Goal: Task Accomplishment & Management: Complete application form

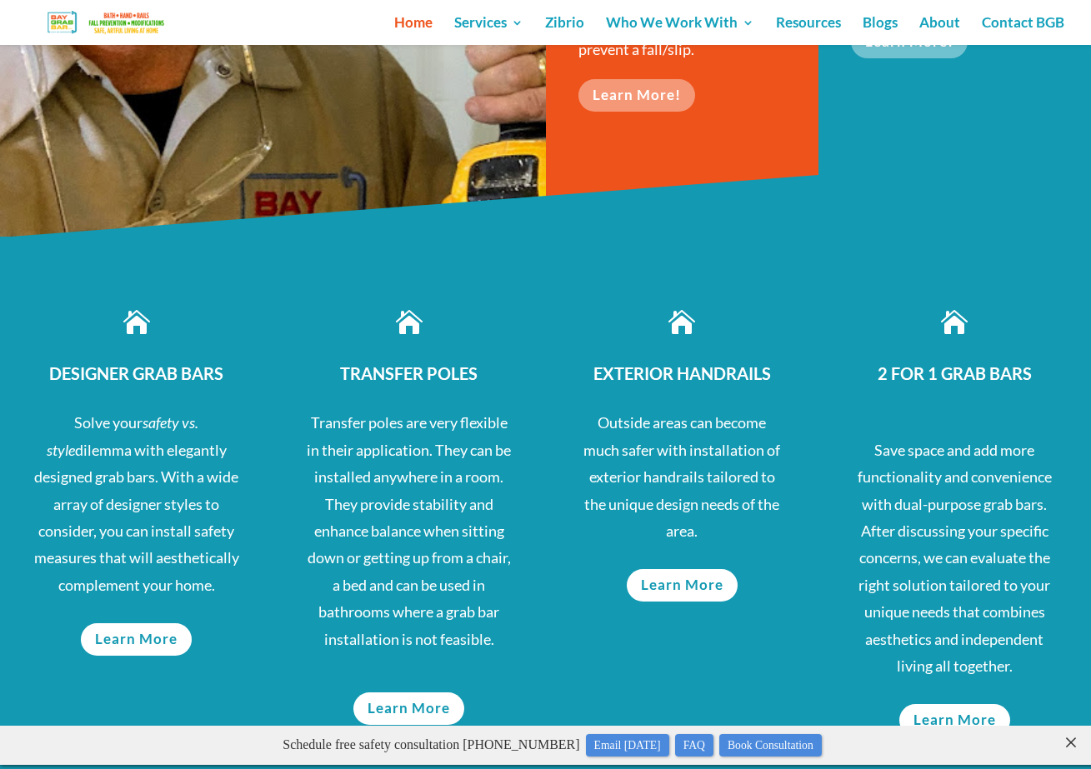
scroll to position [638, 0]
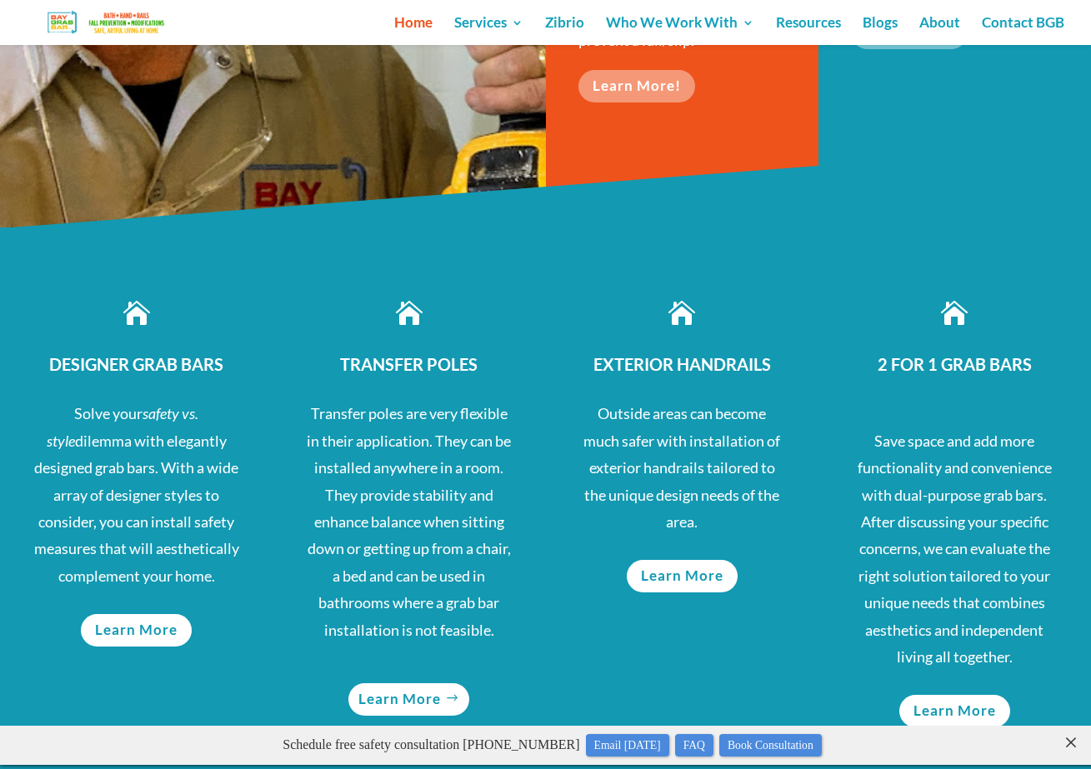
click at [413, 694] on link "Learn More" at bounding box center [408, 700] width 121 height 33
click at [152, 627] on link "Learn More" at bounding box center [136, 630] width 121 height 33
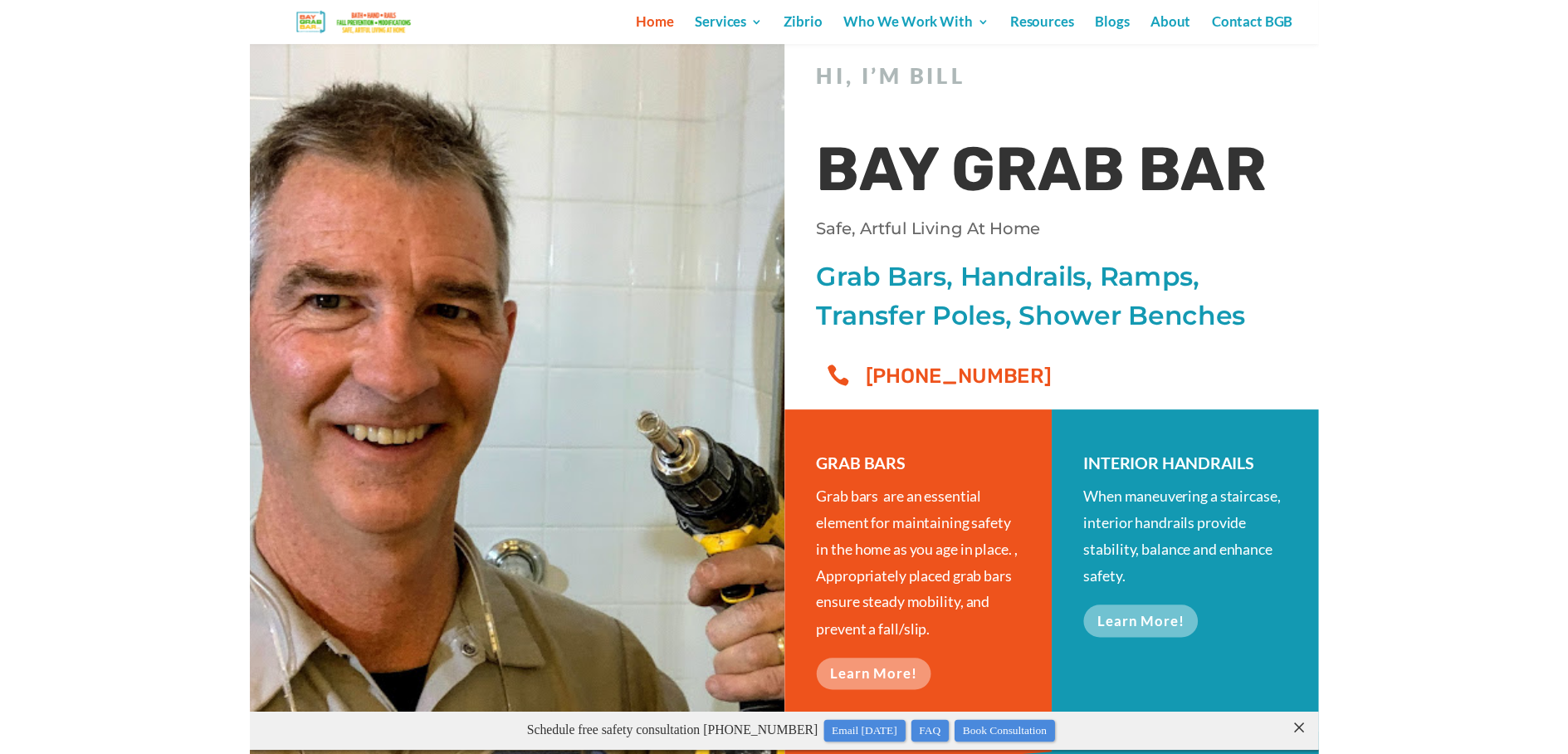
scroll to position [0, 0]
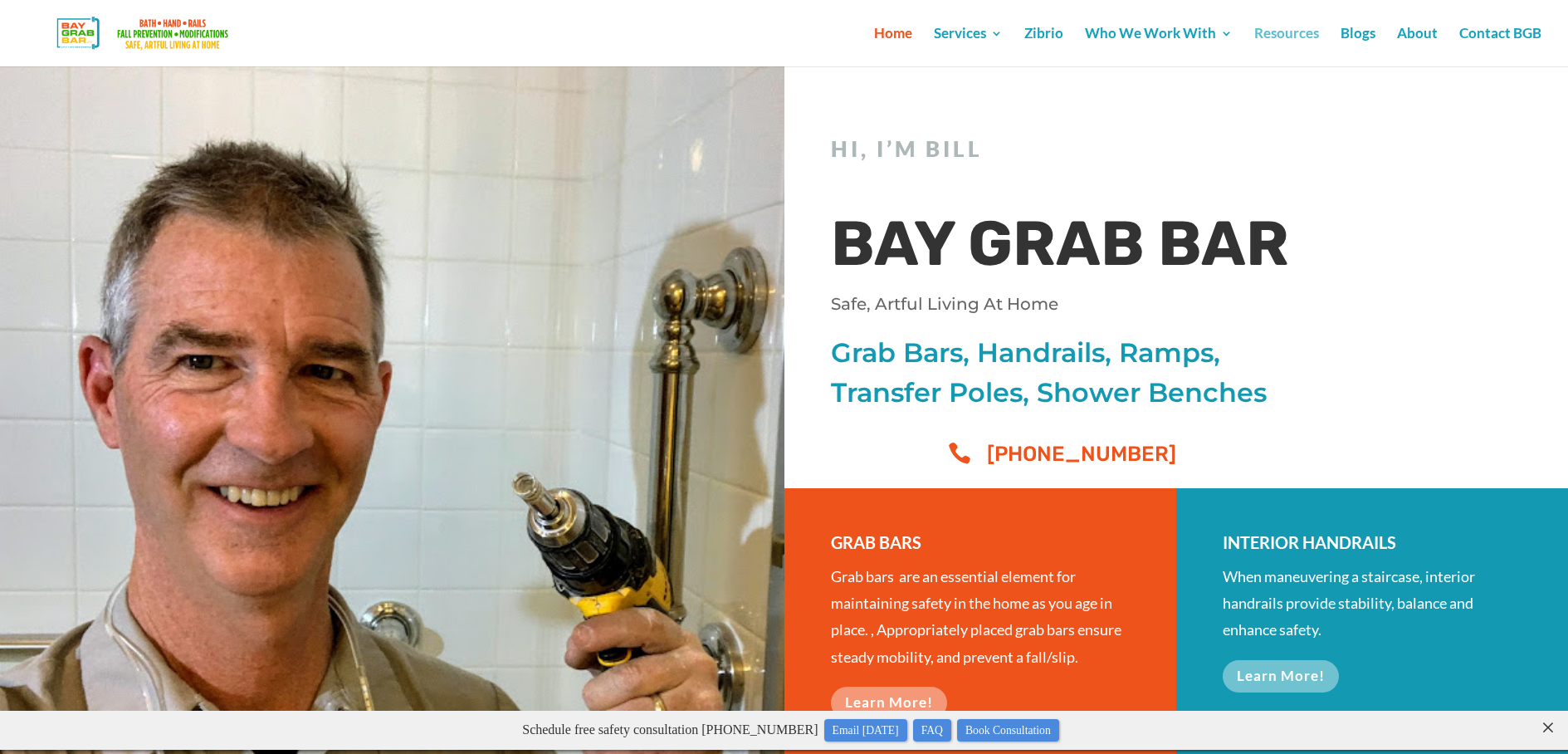
click at [1085, 36] on link "Resources" at bounding box center [1286, 47] width 65 height 39
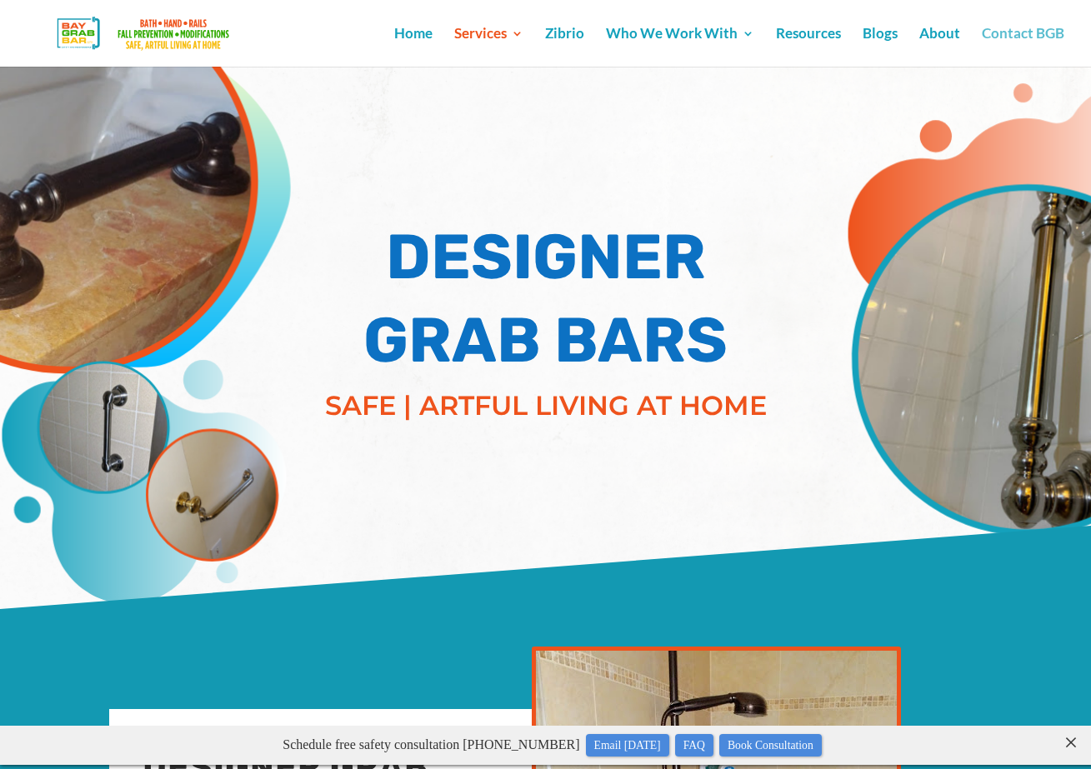
click at [1029, 29] on link "Contact BGB" at bounding box center [1023, 47] width 83 height 39
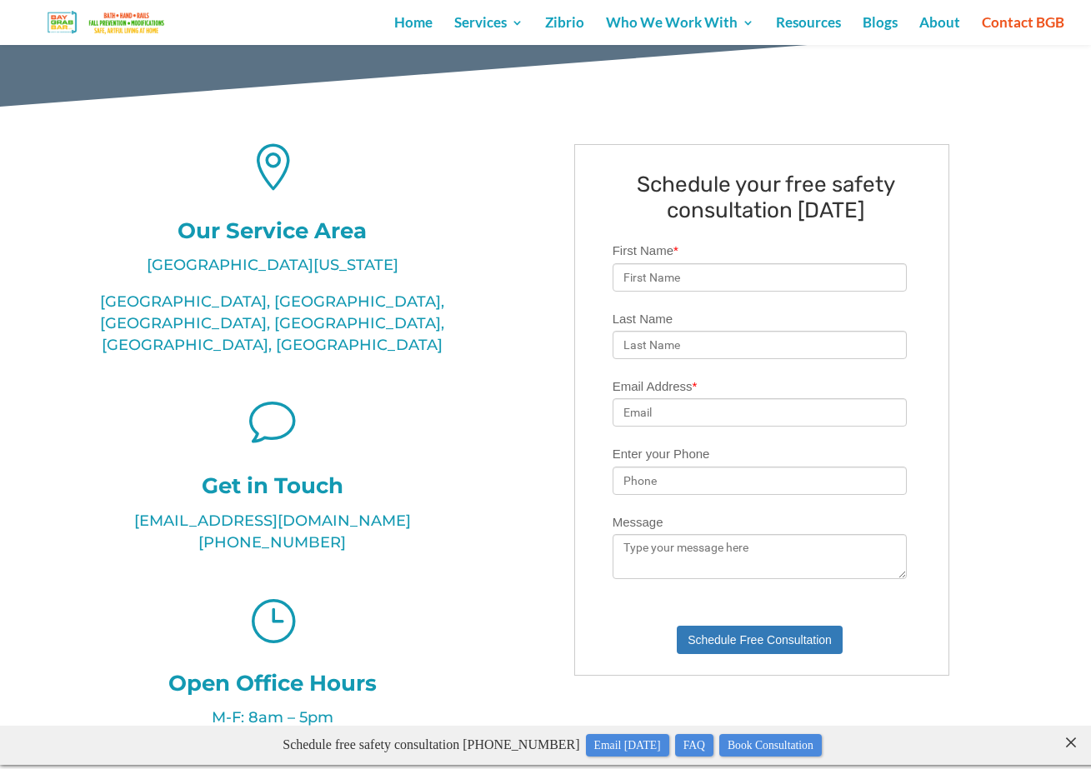
scroll to position [338, 0]
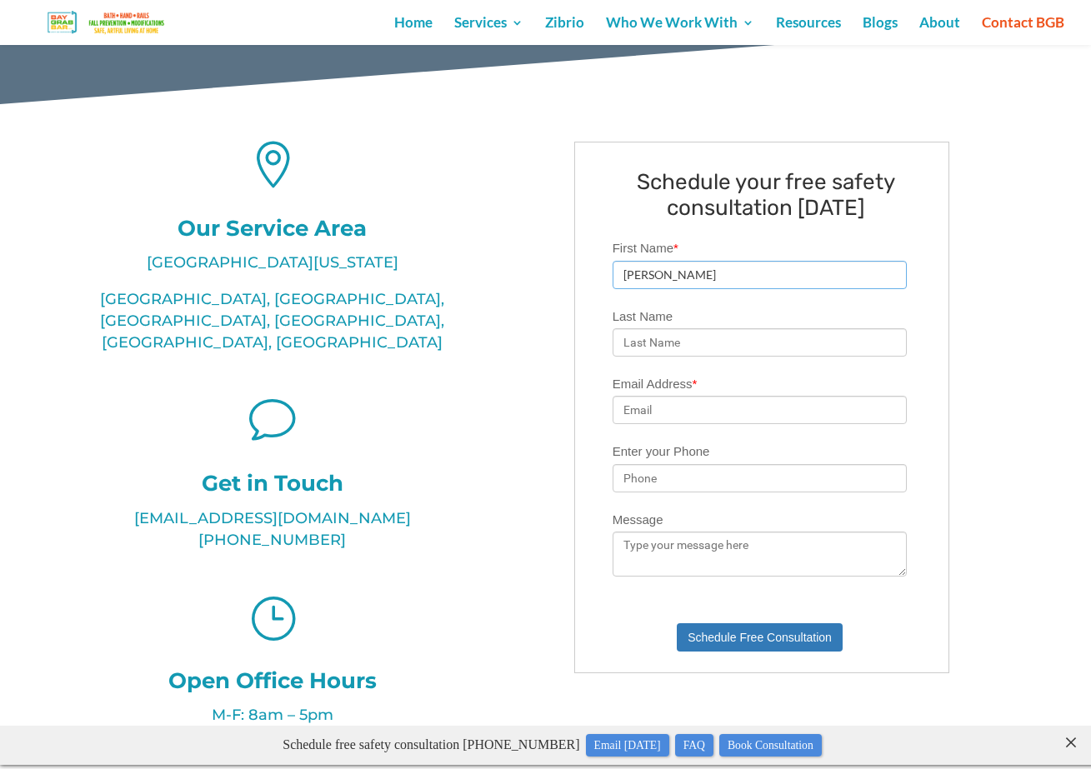
type input "[PERSON_NAME]"
type input "[GEOGRAPHIC_DATA]"
type input "[EMAIL_ADDRESS][DOMAIN_NAME]"
type input "[PHONE_NUMBER]"
click at [802, 559] on textarea "Message" at bounding box center [760, 554] width 295 height 45
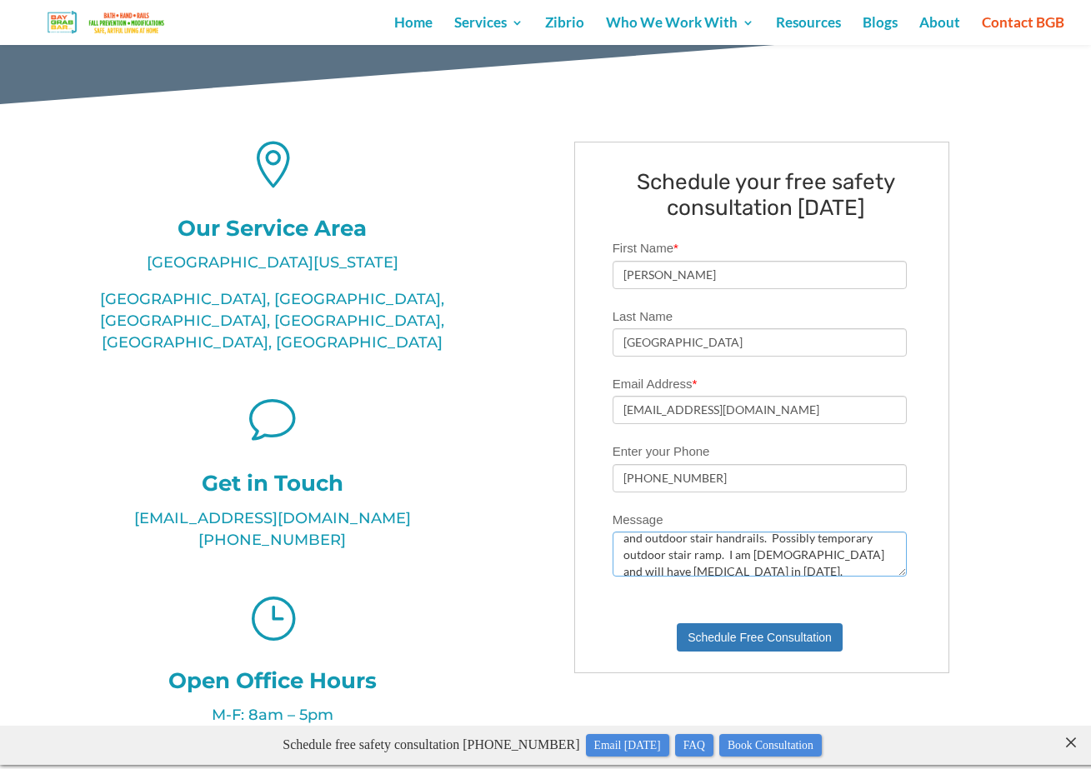
scroll to position [57, 0]
drag, startPoint x: 832, startPoint y: 554, endPoint x: 833, endPoint y: 564, distance: 9.2
click at [834, 564] on textarea "I need to have a home consultation regarding bathroom grab bars, shower and bat…" at bounding box center [760, 554] width 295 height 45
drag, startPoint x: 703, startPoint y: 547, endPoint x: 594, endPoint y: 550, distance: 108.4
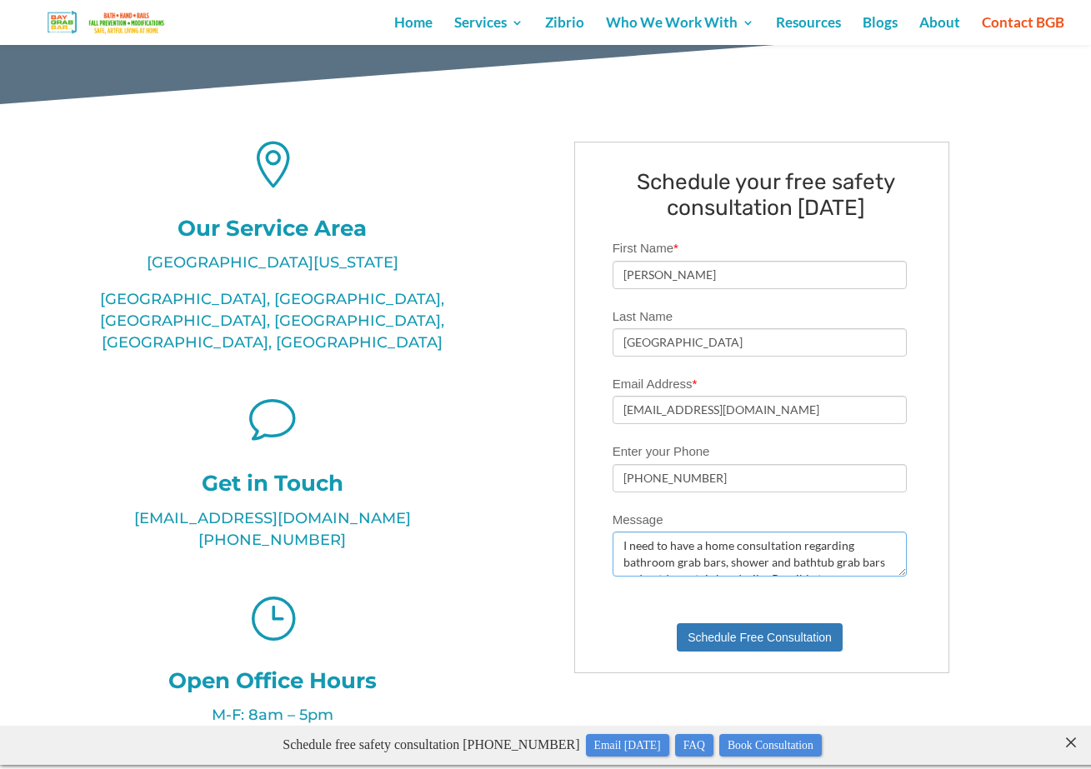
click at [594, 550] on fieldset "Schedule your free safety consultation today Schedule your free safety consulta…" at bounding box center [762, 407] width 357 height 513
click at [800, 545] on textarea "Need home consultation regarding bathroom grab bars, shower and bathtub grab ba…" at bounding box center [760, 554] width 295 height 45
click at [818, 546] on textarea "Need home consultation for bathroom grab bars, shower and bathtub grab bars and…" at bounding box center [760, 554] width 295 height 45
drag, startPoint x: 816, startPoint y: 545, endPoint x: 767, endPoint y: 546, distance: 49.2
click at [767, 546] on textarea "Need home consultation for bathroom grab bars, shower and bathtub grab bars and…" at bounding box center [760, 554] width 295 height 45
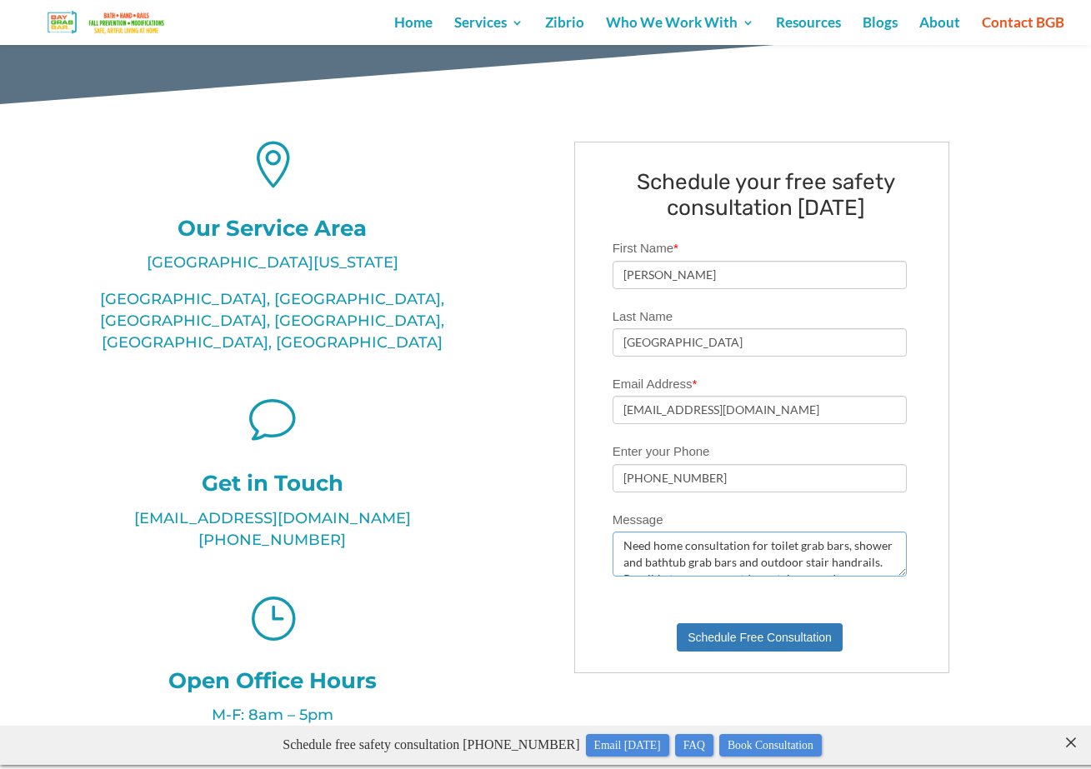
click at [726, 562] on textarea "Need home consultation for toilet grab bars, shower and bathtub grab bars and o…" at bounding box center [760, 554] width 295 height 45
drag, startPoint x: 672, startPoint y: 549, endPoint x: 624, endPoint y: 551, distance: 48.4
click at [624, 551] on textarea "Need home consultation for toilet grab bars, shower grab bars and outdoor stair…" at bounding box center [760, 554] width 295 height 45
click at [807, 549] on textarea "Need home consultation for toilet grab bars, shower grab bars and outdoor stair…" at bounding box center [760, 554] width 295 height 45
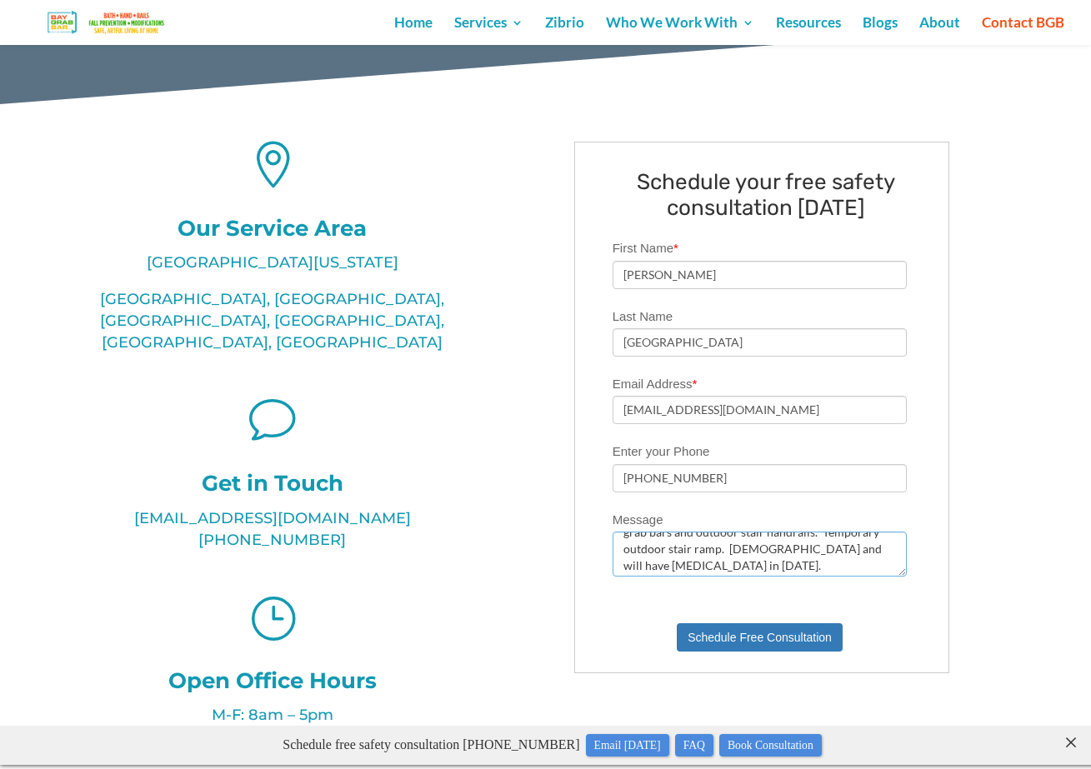
click at [644, 565] on textarea "Need home consultation for toilet grab bars, shower grab bars and outdoor stair…" at bounding box center [760, 554] width 295 height 45
click at [873, 549] on textarea "Need home consultation for toilet grab bars, shower grab bars and outdoor stair…" at bounding box center [760, 554] width 295 height 45
click at [880, 549] on textarea "Need home consultation for toilet grab bars, shower grab bars and outdoor stair…" at bounding box center [760, 554] width 295 height 45
click at [808, 564] on textarea "Need home consultation for toilet grab bars, shower grab bars and outdoor stair…" at bounding box center [760, 554] width 295 height 45
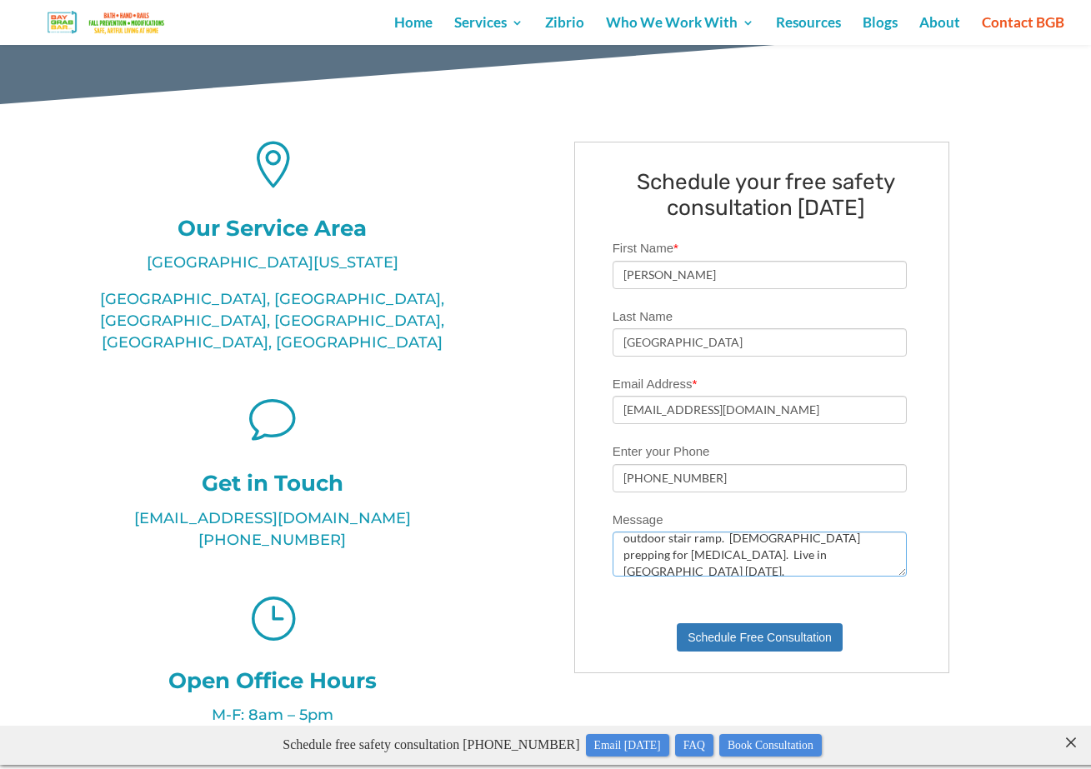
click at [778, 571] on textarea "Need home consultation for toilet grab bars, shower grab bars and outdoor stair…" at bounding box center [760, 554] width 295 height 45
type textarea "Need home consultation for toilet grab bars, shower grab bars and outdoor stair…"
click at [777, 639] on button "Schedule Free Consultation" at bounding box center [760, 638] width 166 height 28
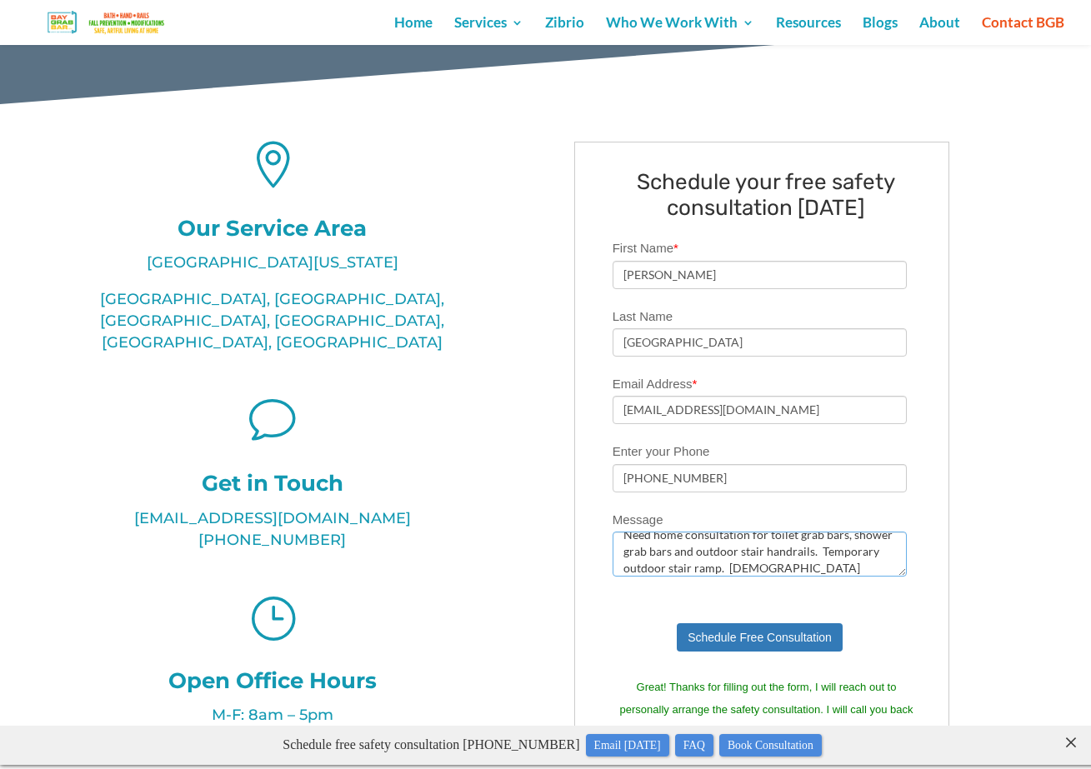
scroll to position [0, 0]
click at [899, 542] on textarea "Need home consultation for toilet grab bars, shower grab bars and outdoor stair…" at bounding box center [760, 554] width 295 height 45
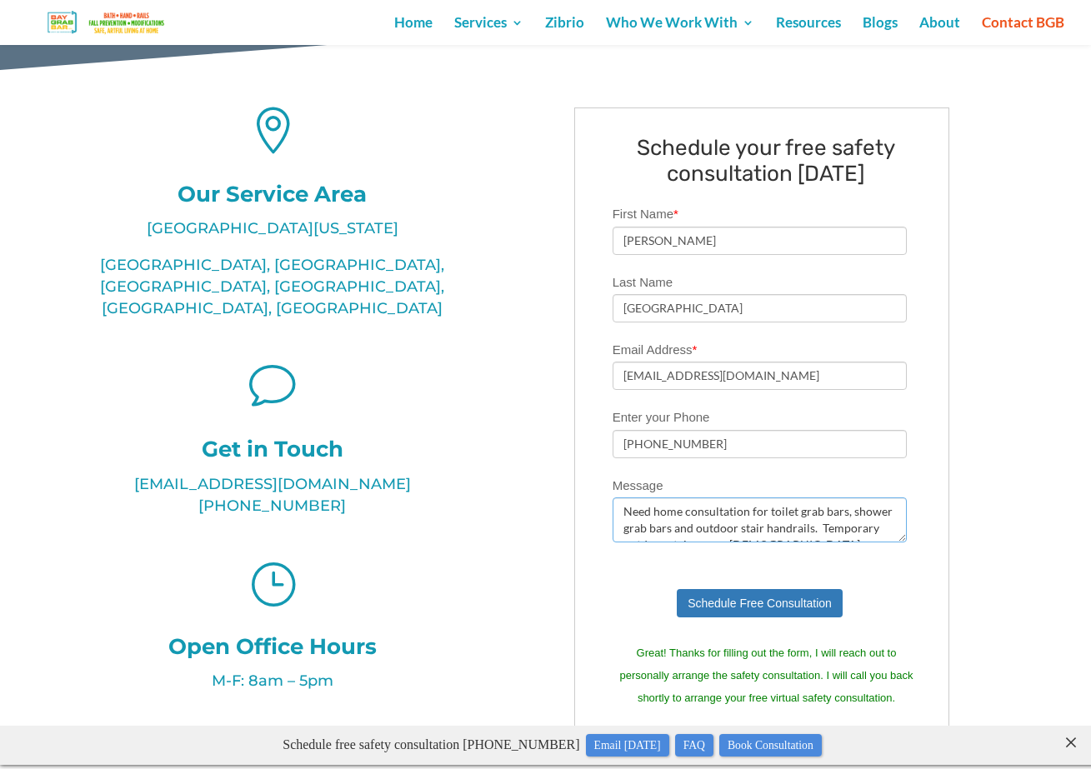
scroll to position [393, 0]
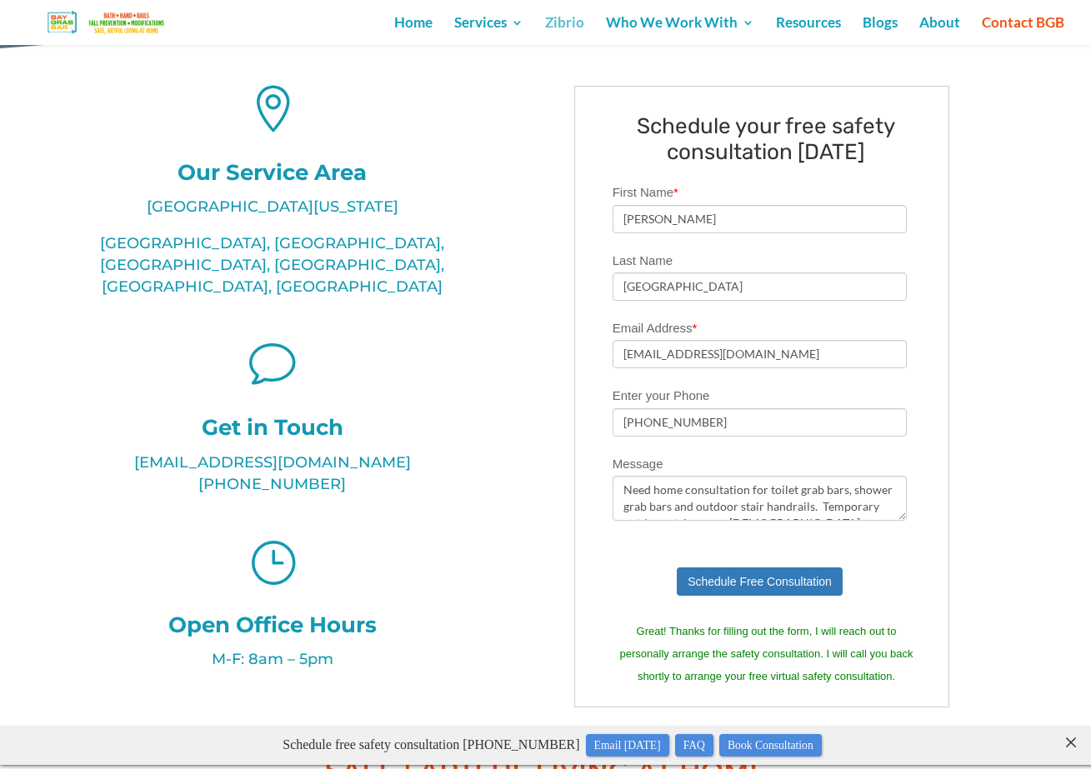
click at [575, 27] on link "Zibrio" at bounding box center [564, 31] width 39 height 28
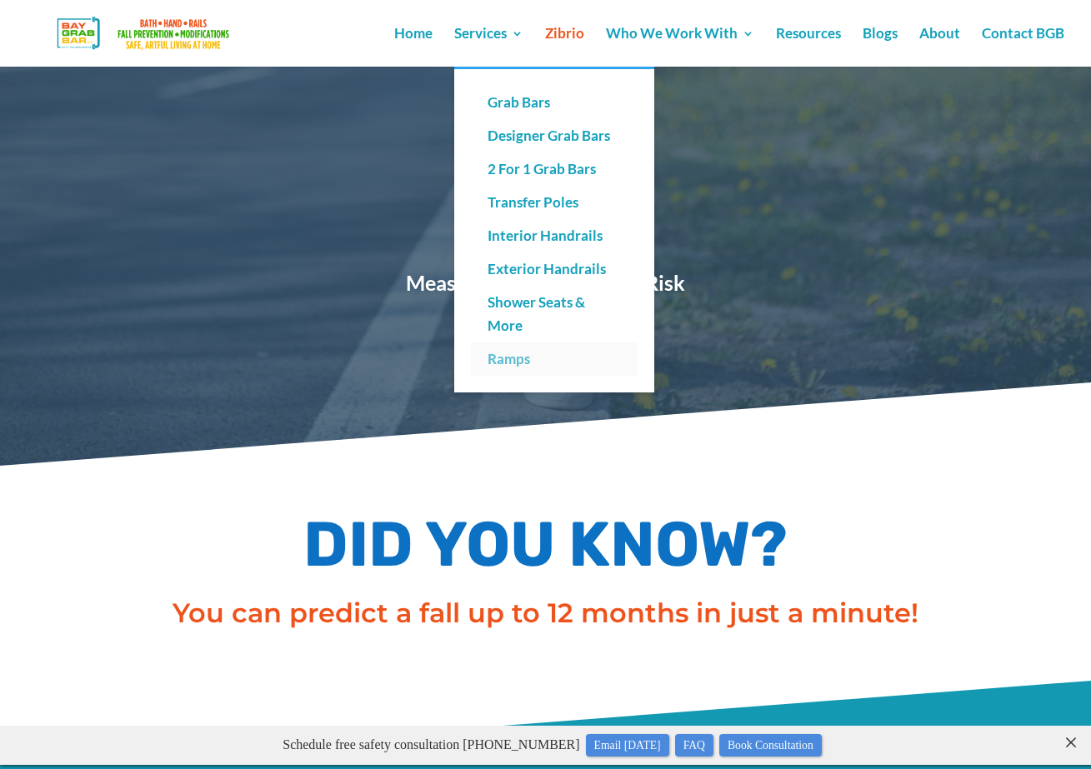
click at [519, 361] on link "Ramps" at bounding box center [554, 359] width 167 height 33
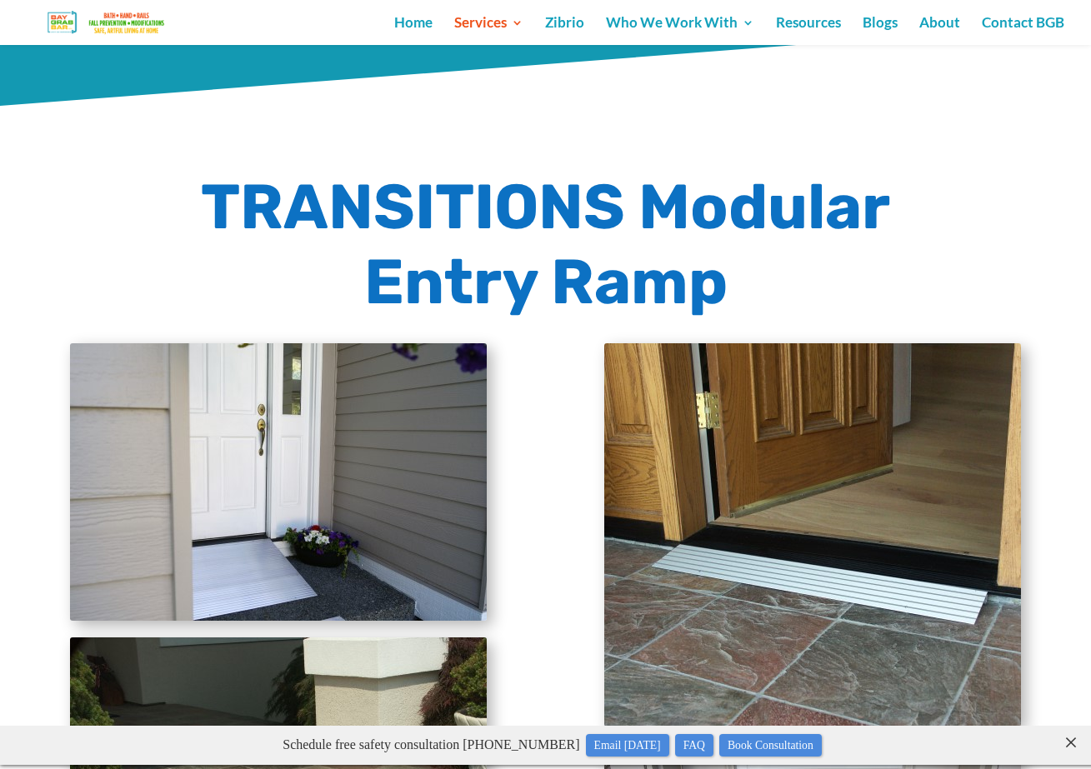
scroll to position [1322, 0]
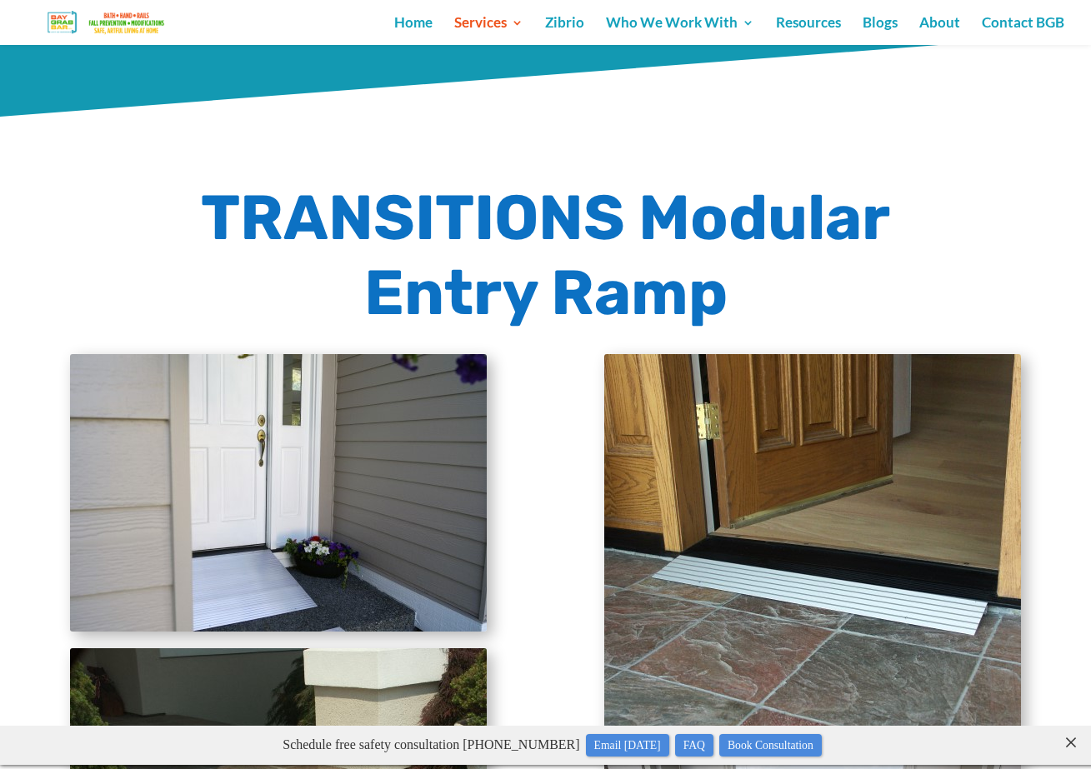
drag, startPoint x: 1090, startPoint y: 103, endPoint x: 1088, endPoint y: 212, distance: 108.4
click at [1088, 212] on div "TRANSITIONS Modular Entry Ramp" at bounding box center [545, 573] width 1091 height 1081
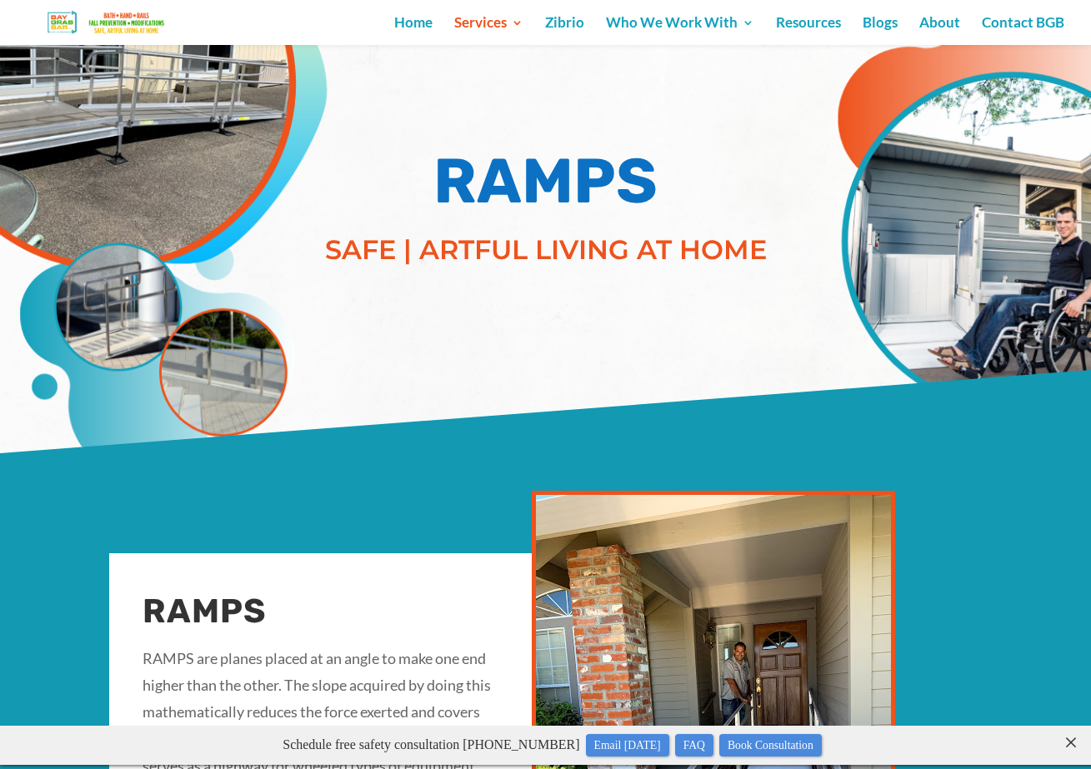
scroll to position [0, 0]
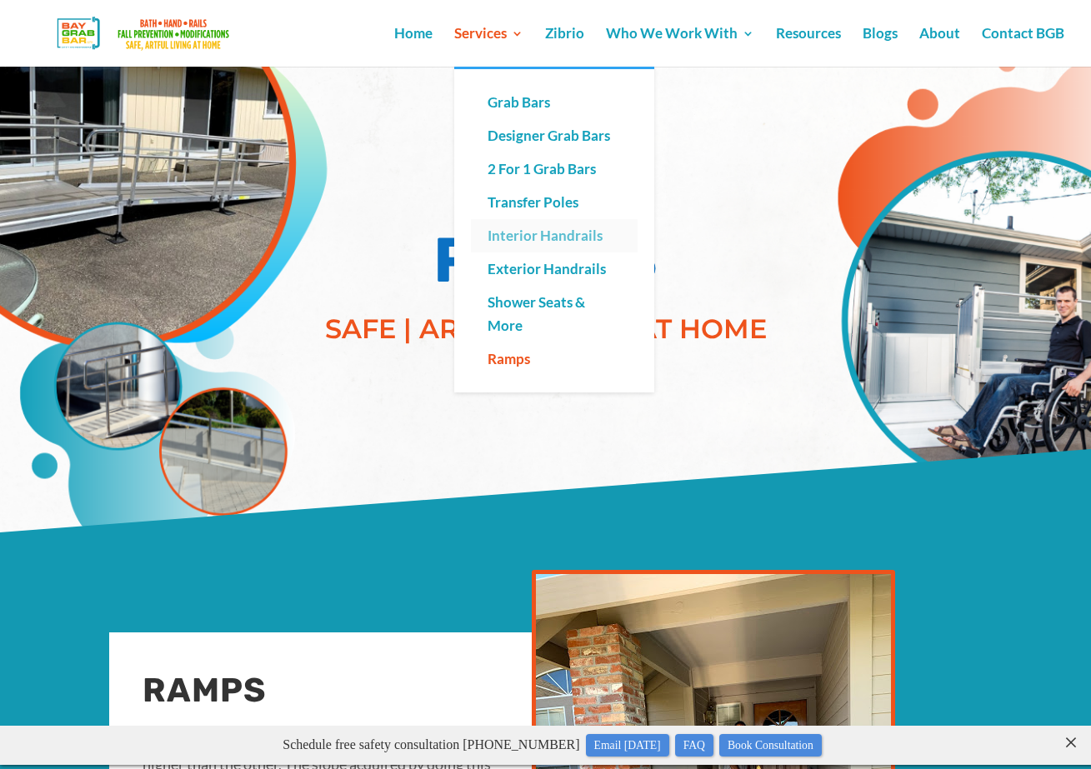
click at [562, 234] on link "Interior Handrails" at bounding box center [554, 235] width 167 height 33
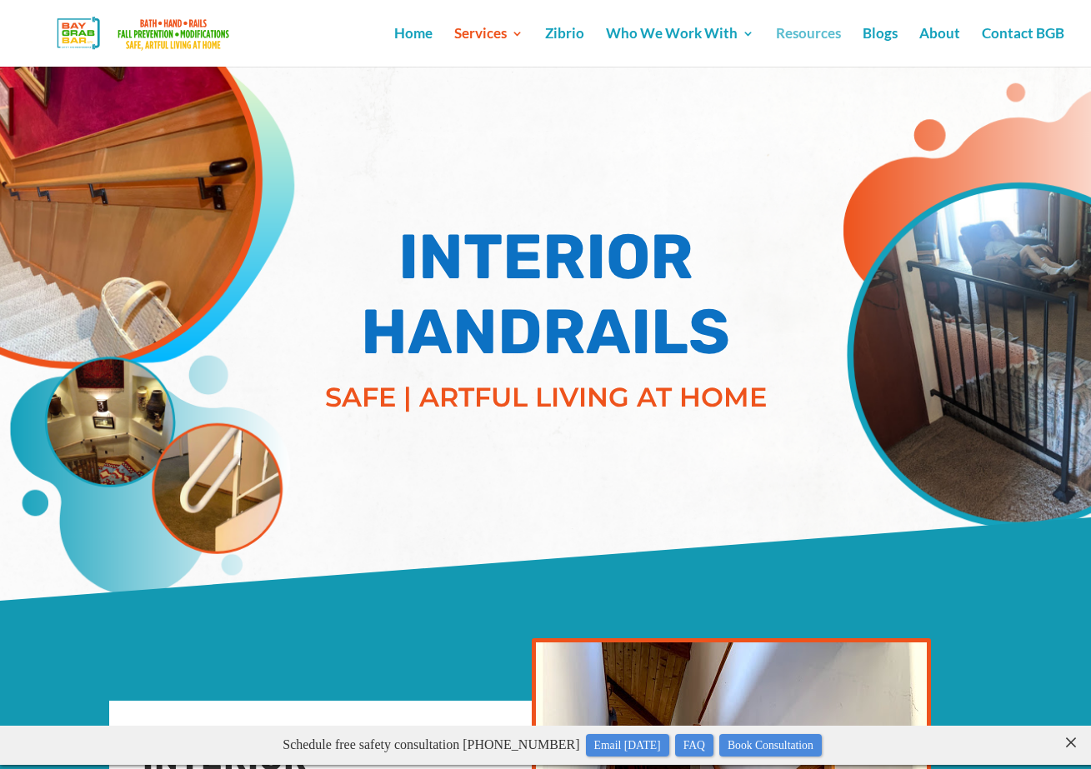
click at [790, 33] on link "Resources" at bounding box center [808, 47] width 65 height 39
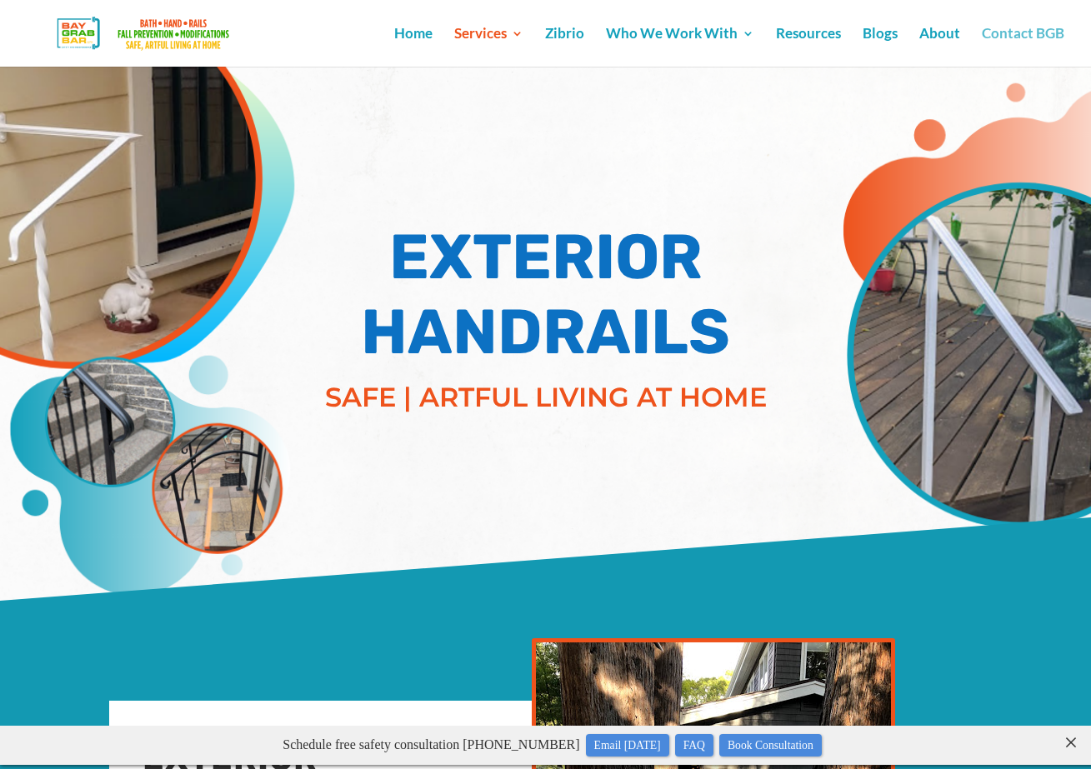
click at [1014, 36] on link "Contact BGB" at bounding box center [1023, 47] width 83 height 39
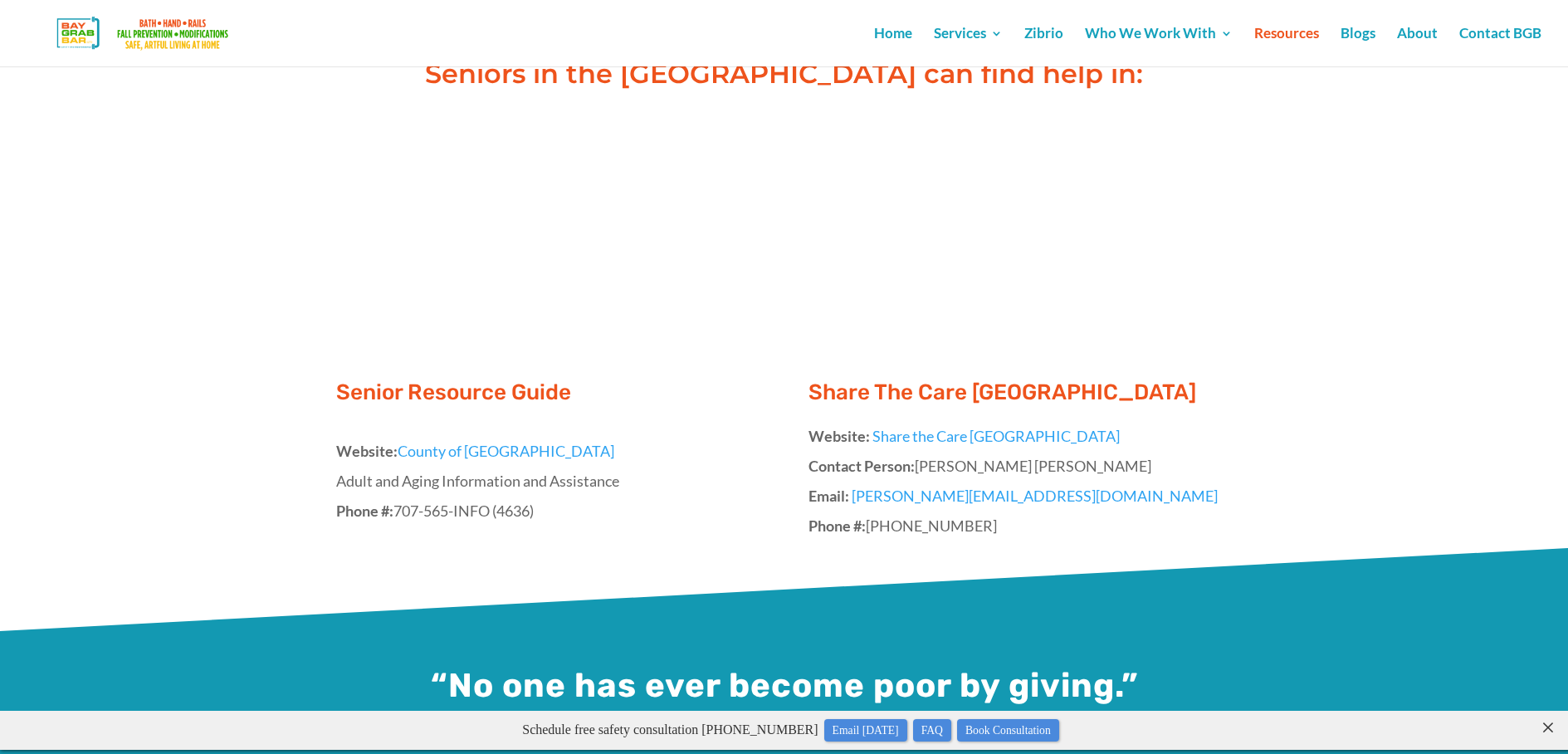
scroll to position [567, 0]
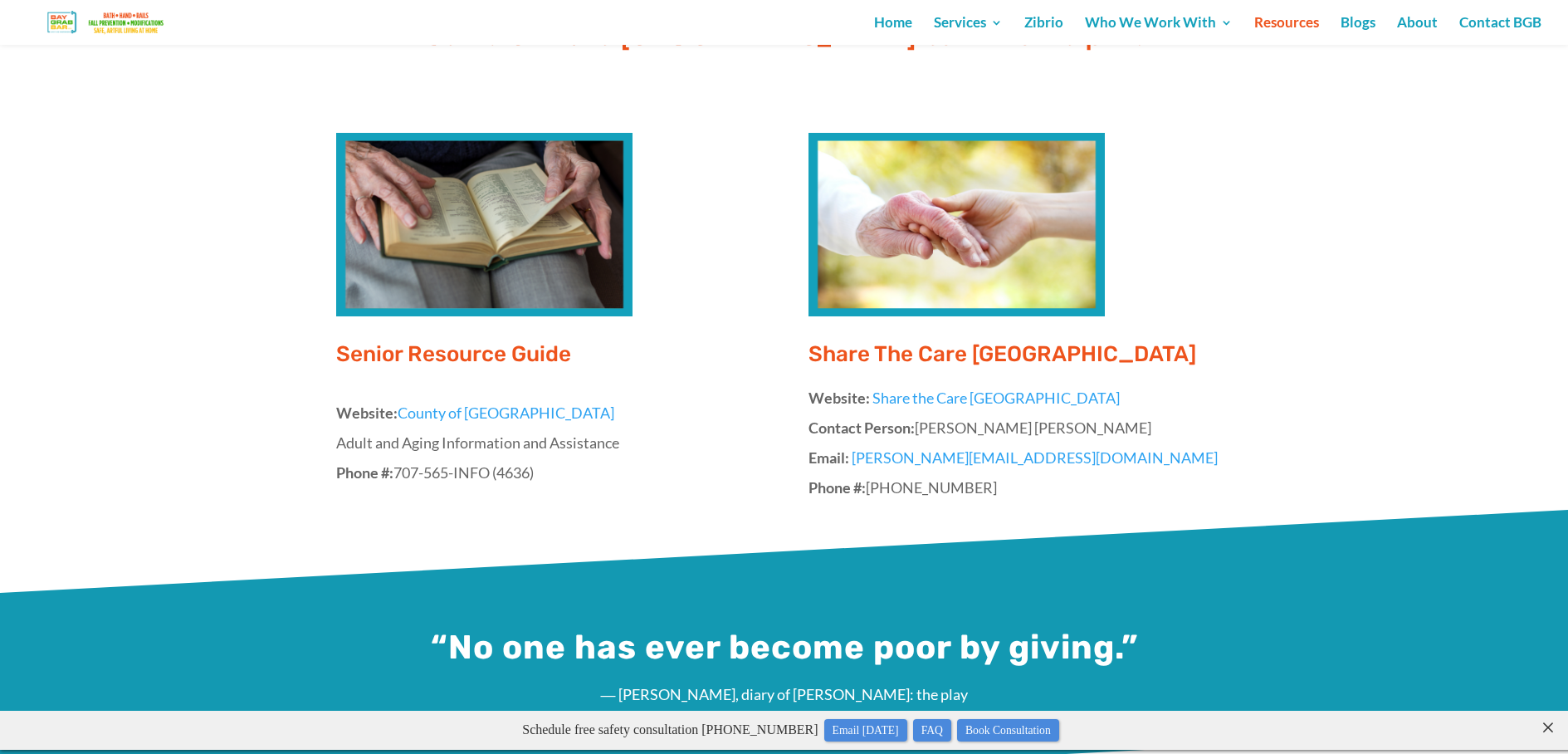
click at [479, 414] on link "County of Sonoma" at bounding box center [506, 412] width 217 height 18
